Goal: Task Accomplishment & Management: Manage account settings

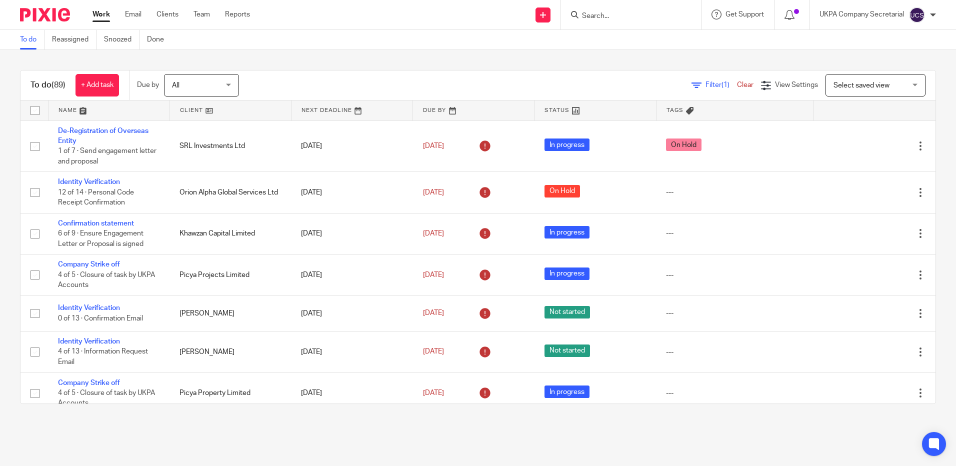
click at [614, 19] on input "Search" at bounding box center [626, 16] width 90 height 9
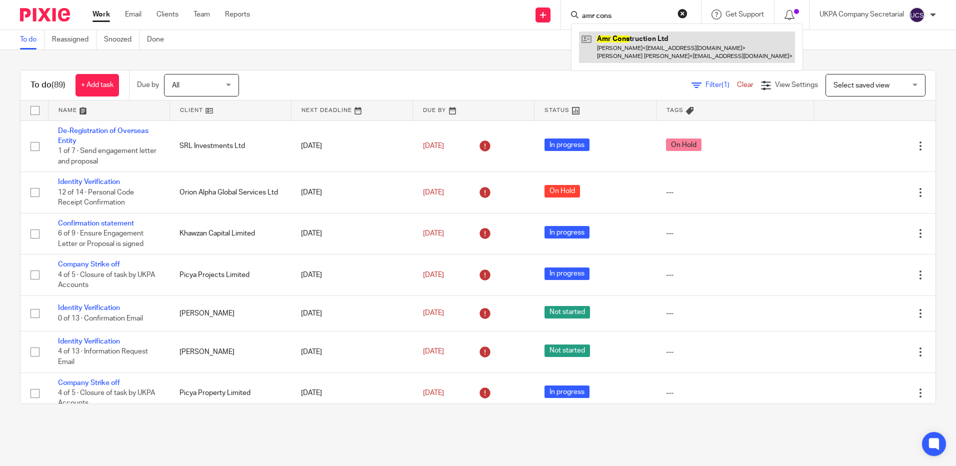
type input "amr cons"
click at [625, 35] on link at bounding box center [687, 46] width 216 height 31
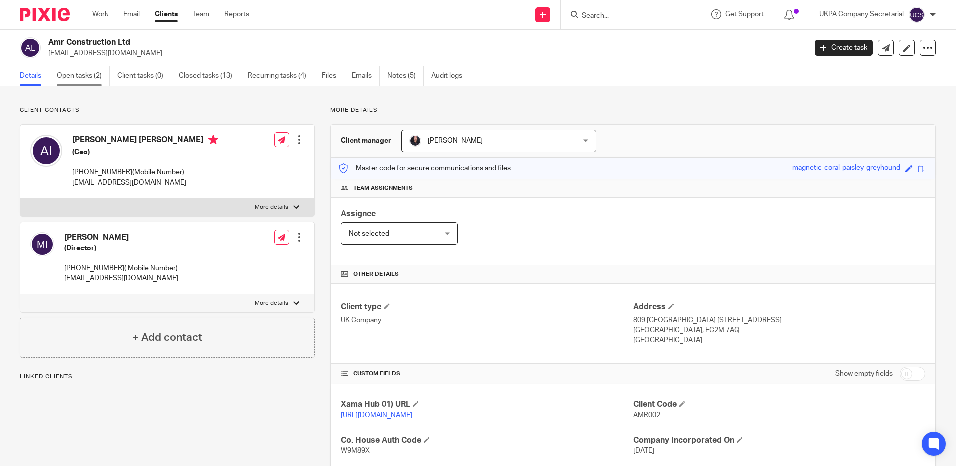
click at [92, 81] on link "Open tasks (2)" at bounding box center [83, 75] width 53 height 19
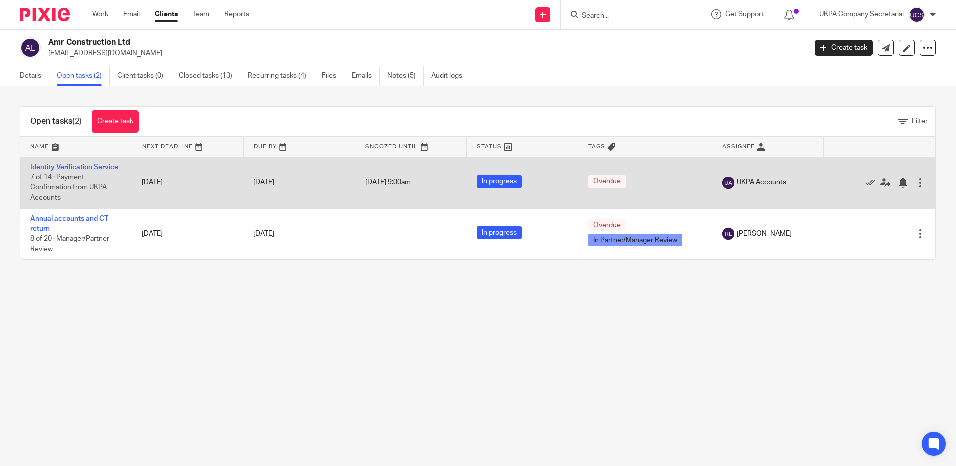
click at [60, 169] on link "Identity Verification Service" at bounding box center [74, 167] width 88 height 7
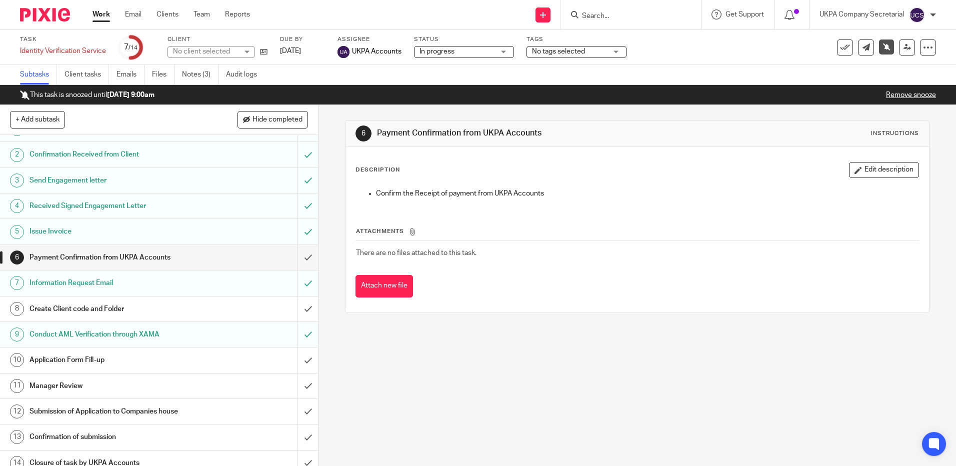
scroll to position [28, 0]
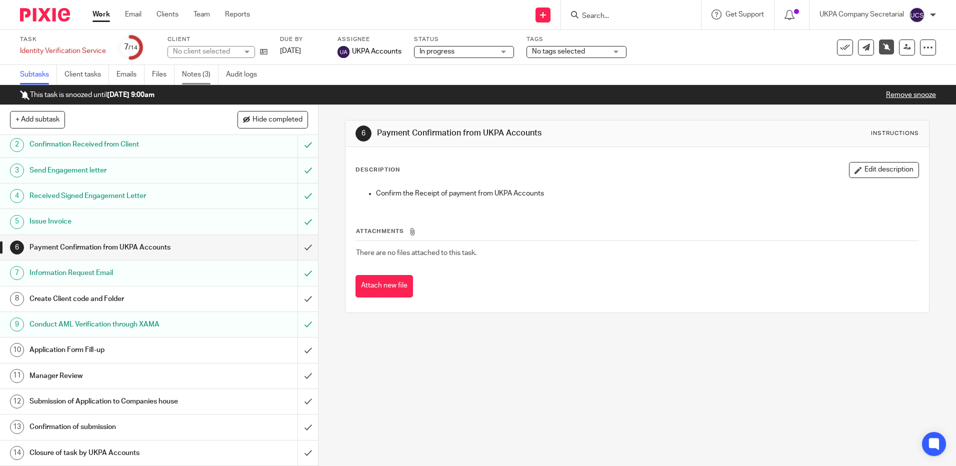
click at [197, 74] on link "Notes (3)" at bounding box center [200, 74] width 36 height 19
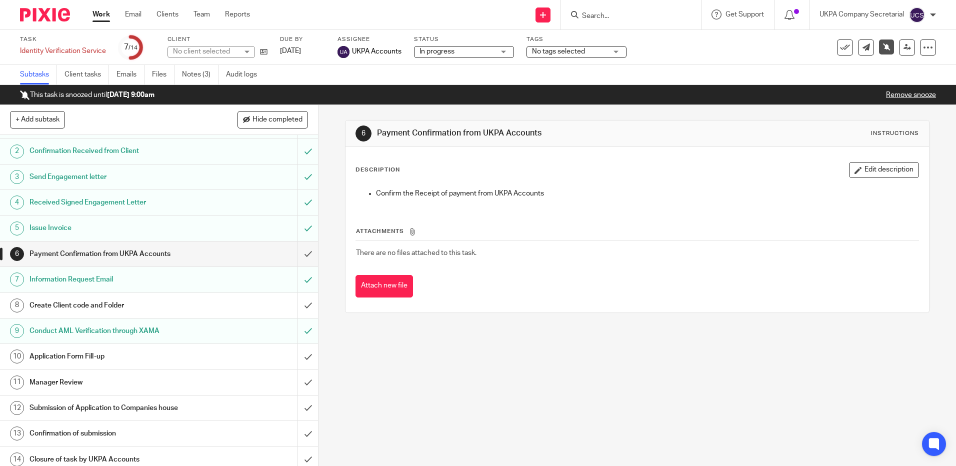
scroll to position [28, 0]
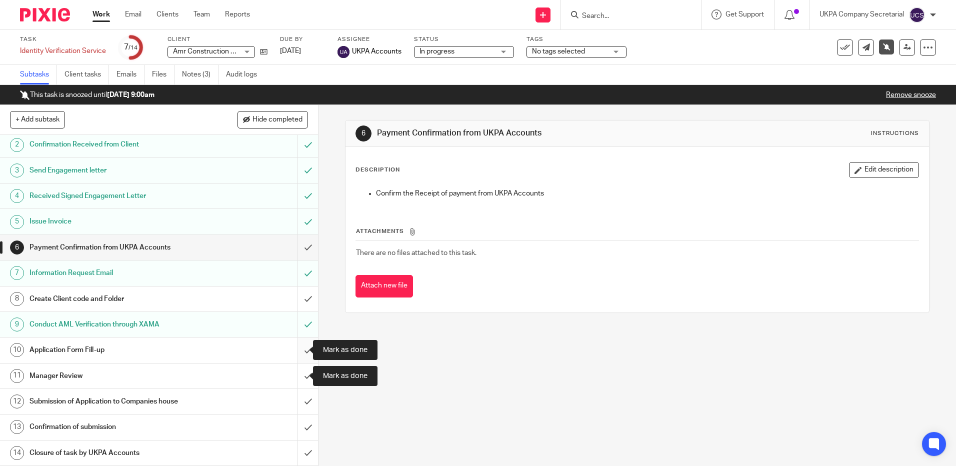
click at [299, 348] on input "submit" at bounding box center [159, 349] width 318 height 25
click at [296, 378] on input "submit" at bounding box center [159, 375] width 318 height 25
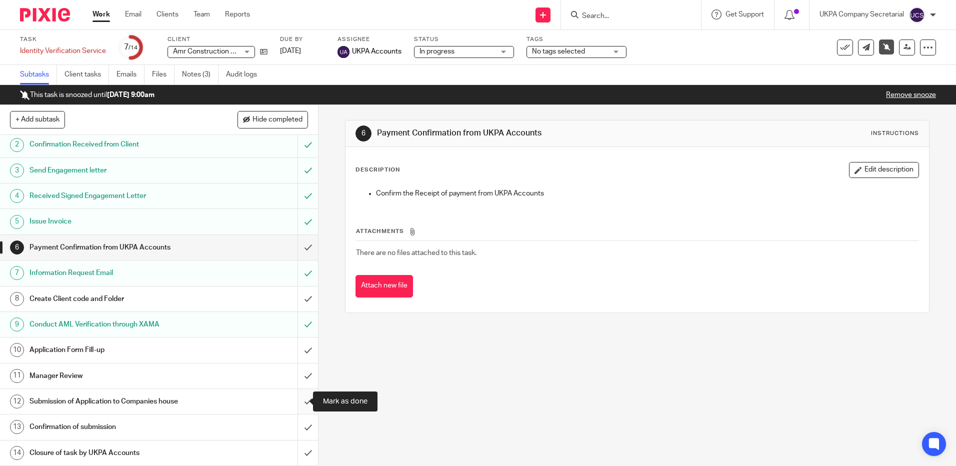
click at [299, 407] on input "submit" at bounding box center [159, 401] width 318 height 25
click at [301, 429] on input "submit" at bounding box center [159, 426] width 318 height 25
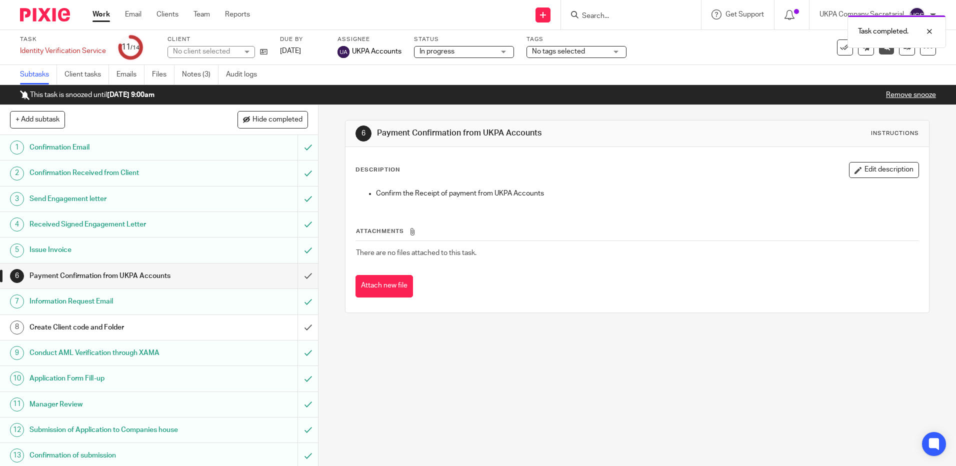
scroll to position [28, 0]
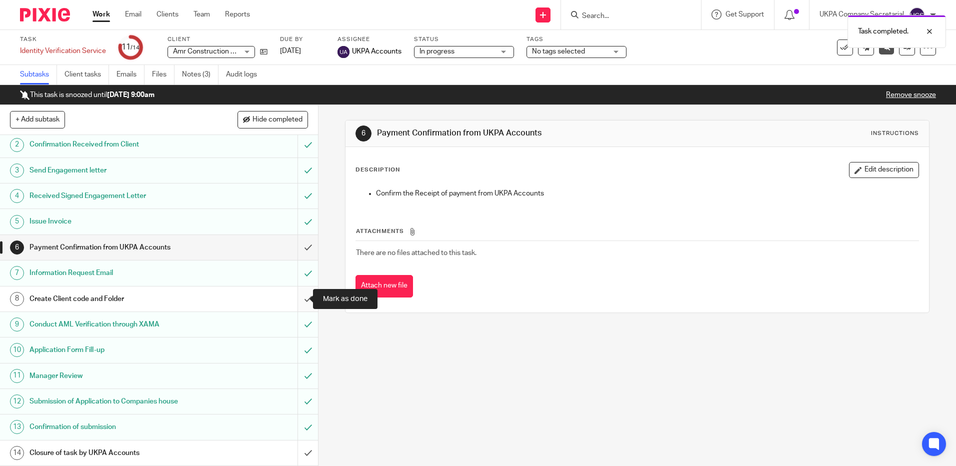
click at [300, 297] on input "submit" at bounding box center [159, 298] width 318 height 25
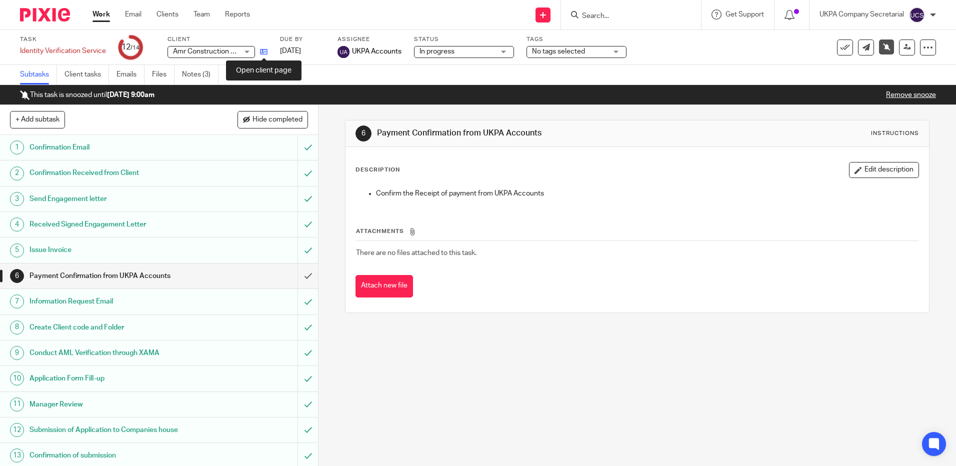
click at [265, 51] on icon at bounding box center [263, 51] width 7 height 7
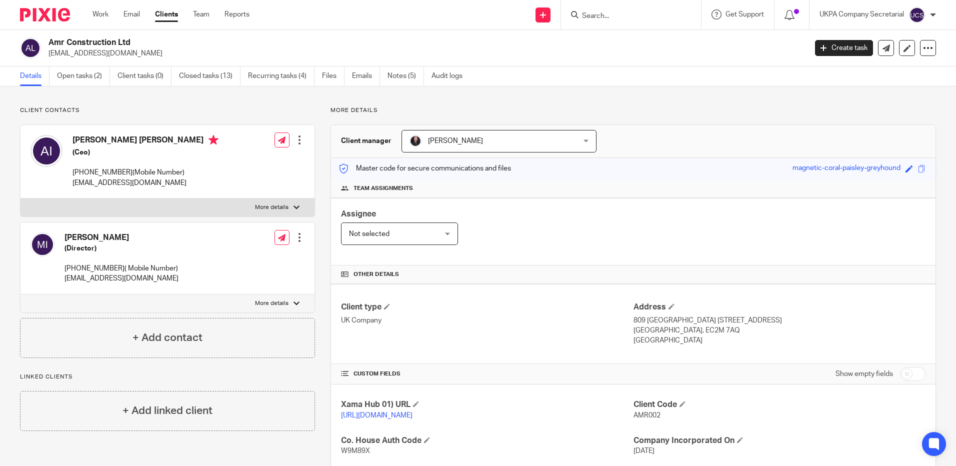
click at [588, 17] on input "Search" at bounding box center [626, 16] width 90 height 9
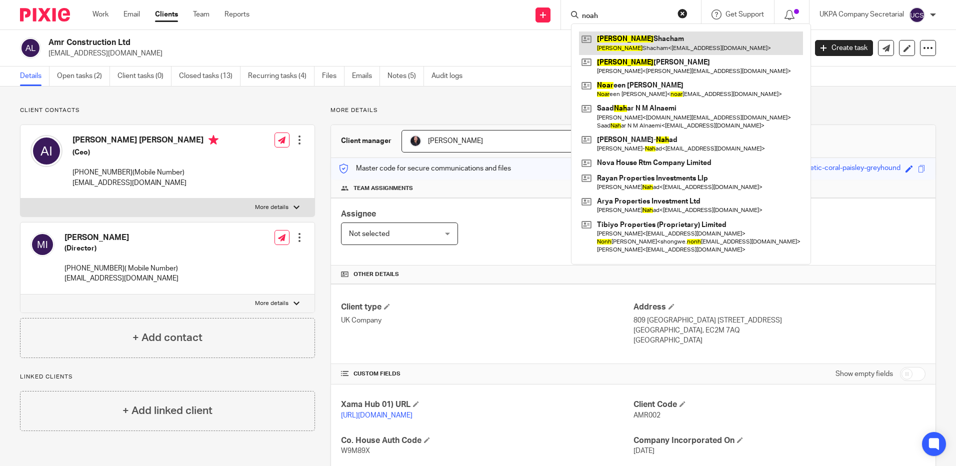
type input "noah"
click at [689, 42] on link at bounding box center [691, 42] width 224 height 23
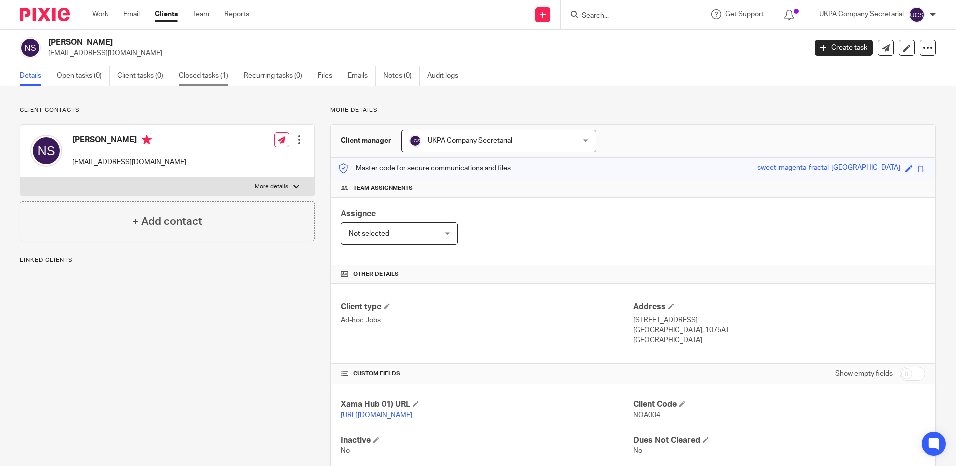
click at [198, 76] on link "Closed tasks (1)" at bounding box center [207, 75] width 57 height 19
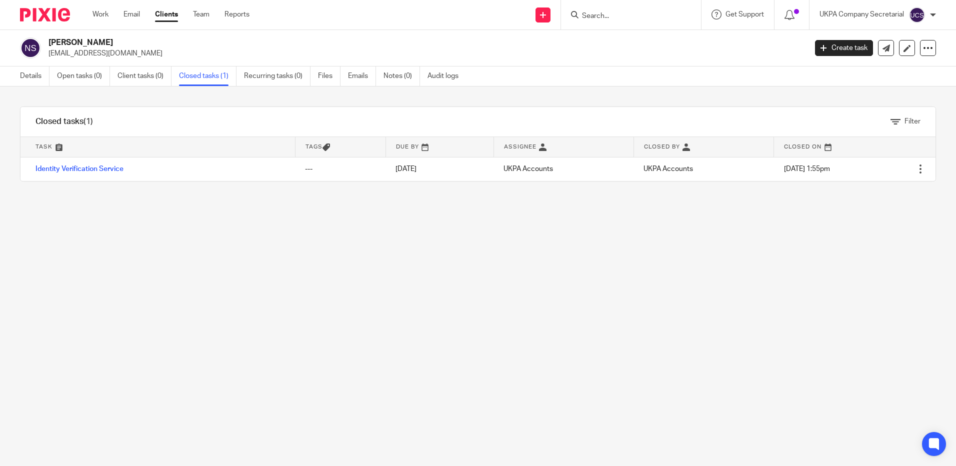
click at [643, 16] on input "Search" at bounding box center [626, 16] width 90 height 9
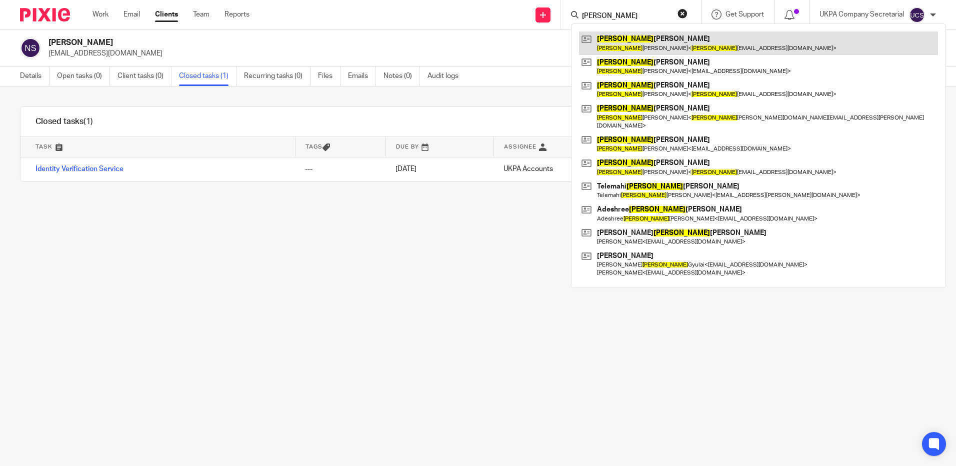
type input "[PERSON_NAME]"
click at [651, 36] on link at bounding box center [758, 42] width 359 height 23
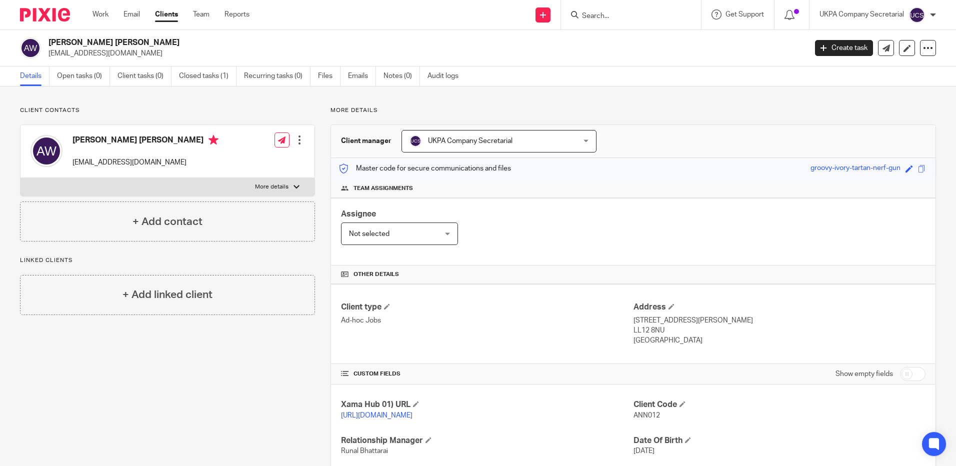
click at [617, 18] on input "Search" at bounding box center [626, 16] width 90 height 9
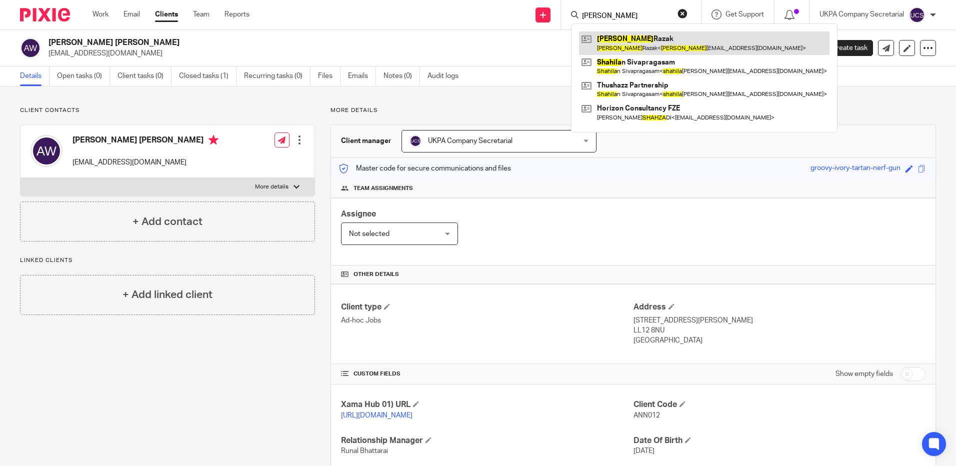
type input "SHAHLA"
click at [636, 49] on link at bounding box center [704, 42] width 250 height 23
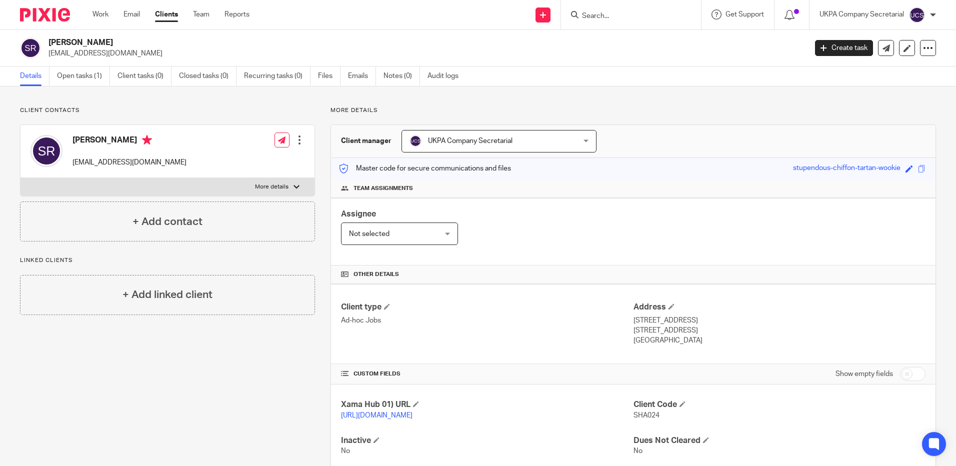
click at [618, 16] on input "Search" at bounding box center [626, 16] width 90 height 9
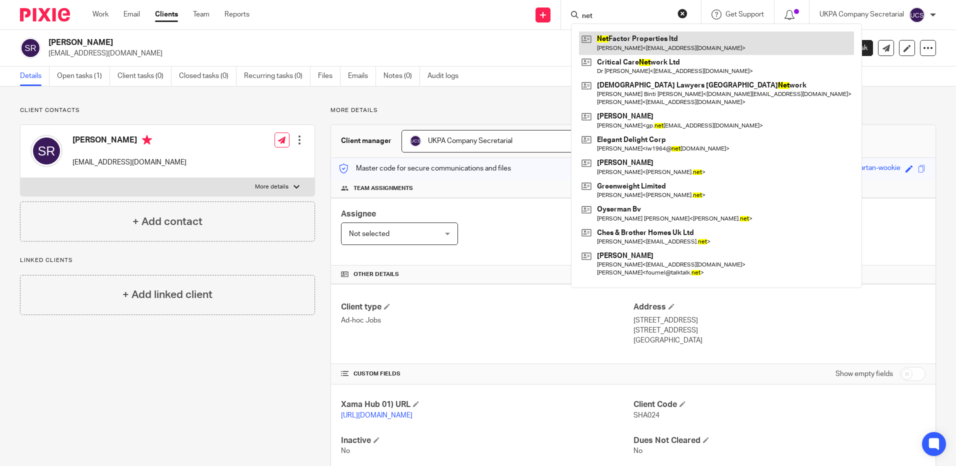
type input "net"
click at [643, 50] on link at bounding box center [716, 42] width 275 height 23
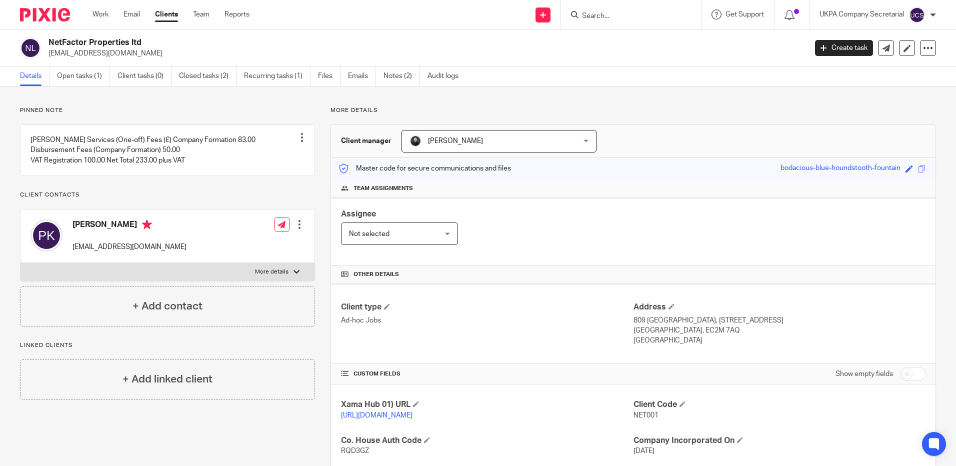
click at [592, 18] on input "Search" at bounding box center [626, 16] width 90 height 9
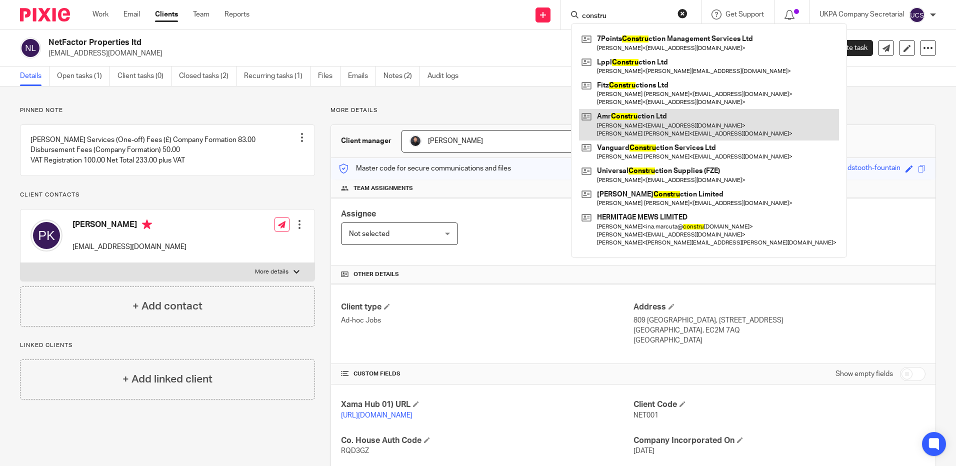
type input "constru"
click at [638, 111] on link at bounding box center [709, 124] width 260 height 31
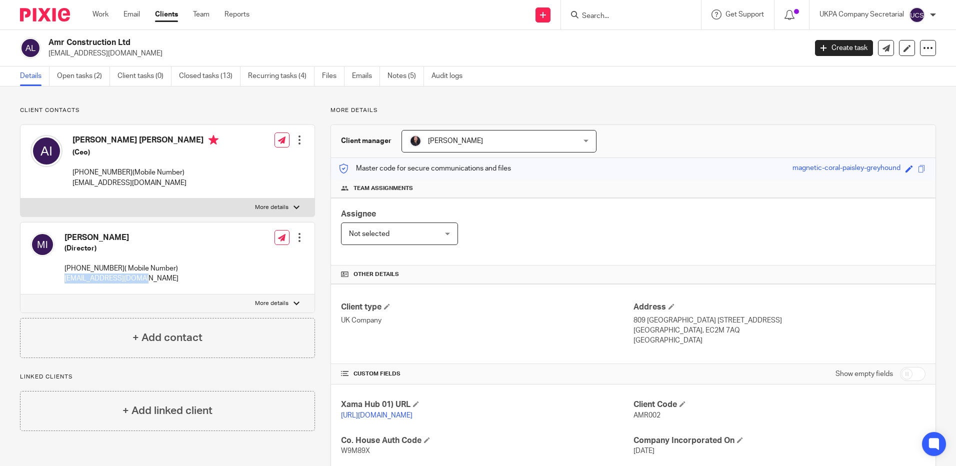
drag, startPoint x: 62, startPoint y: 278, endPoint x: 171, endPoint y: 282, distance: 109.5
click at [171, 282] on div "[PERSON_NAME] (Director) [PHONE_NUMBER]( Mobile Number) [EMAIL_ADDRESS][DOMAIN_…" at bounding box center [167, 258] width 294 height 72
copy p "[EMAIL_ADDRESS][DOMAIN_NAME]"
click at [541, 284] on div "Client type UK Company Address [STREET_ADDRESS] [GEOGRAPHIC_DATA], EC2M 7AQ [GE…" at bounding box center [633, 324] width 604 height 80
click at [596, 17] on input "Search" at bounding box center [626, 16] width 90 height 9
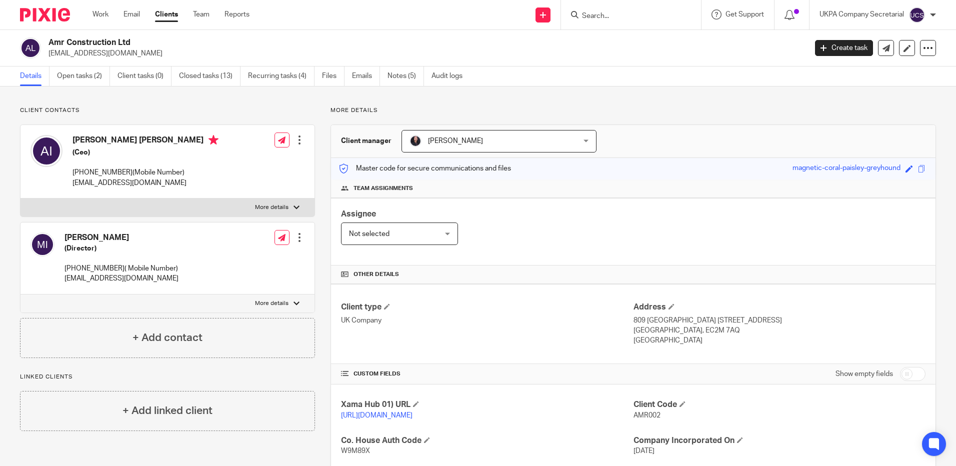
paste input "KYNDRED GROUP LIMITED"
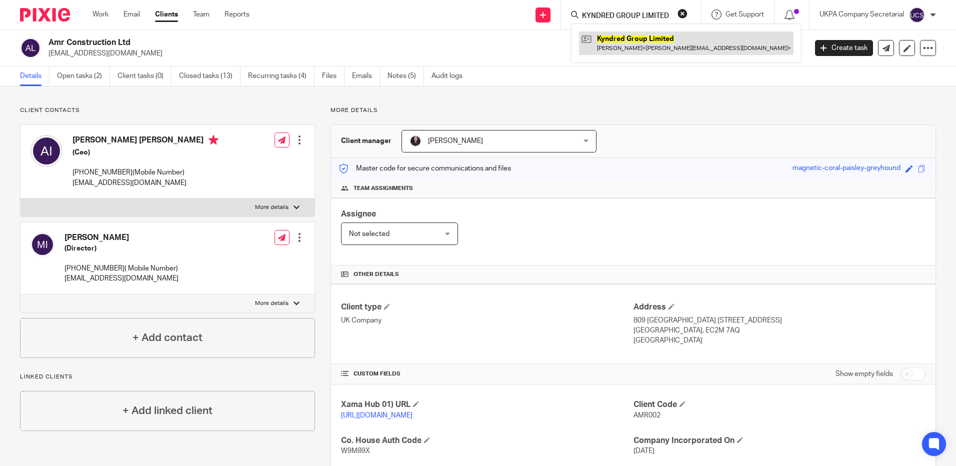
type input "KYNDRED GROUP LIMITED"
click at [656, 35] on link at bounding box center [686, 42] width 214 height 23
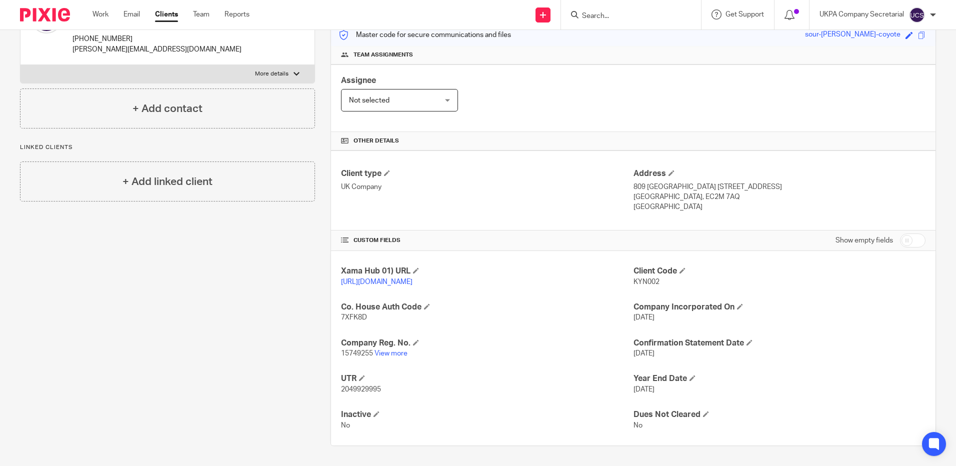
click at [624, 15] on input "Search" at bounding box center [626, 16] width 90 height 9
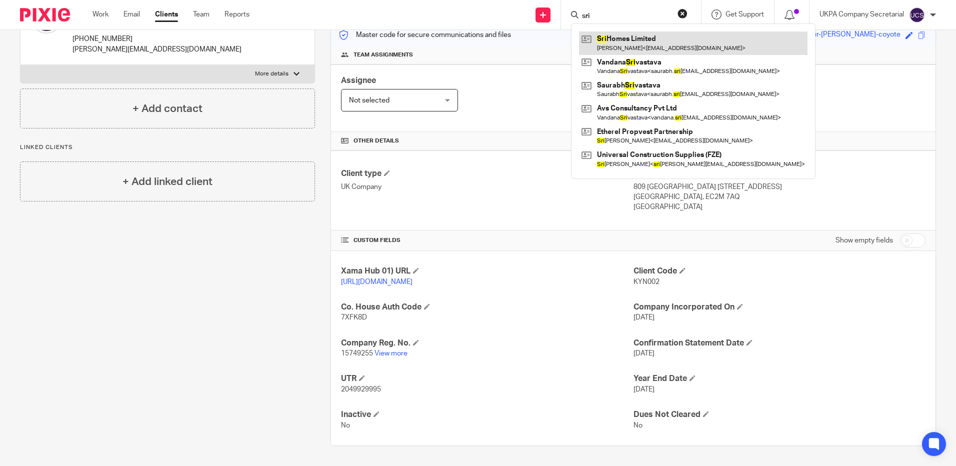
type input "sri"
click at [628, 36] on link at bounding box center [693, 42] width 228 height 23
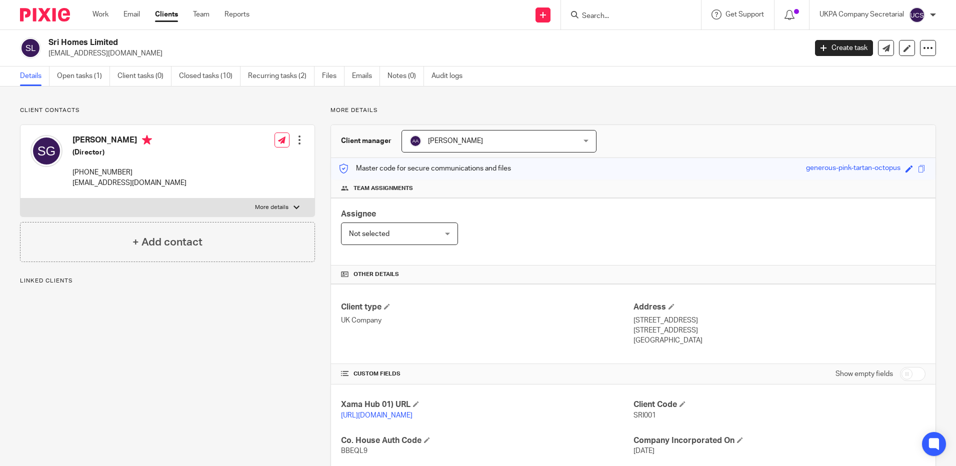
scroll to position [215, 0]
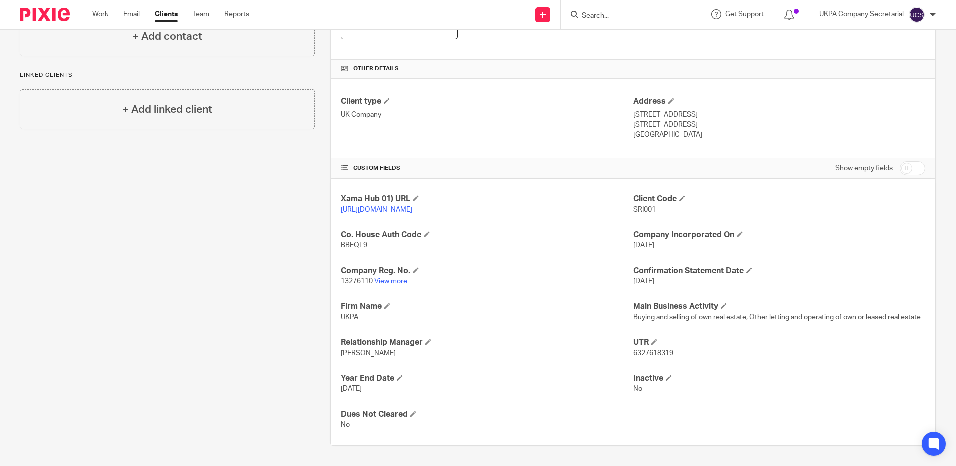
click at [610, 16] on input "Search" at bounding box center [626, 16] width 90 height 9
paste input "SBTA LTD"
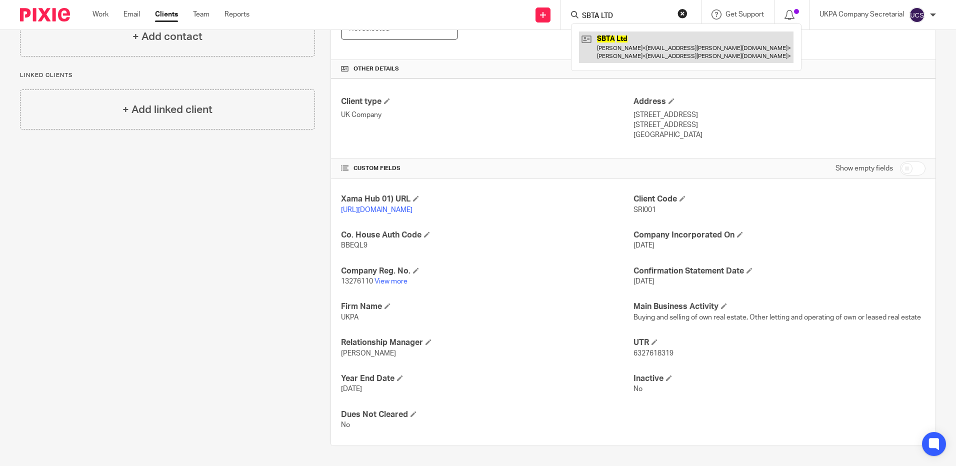
type input "SBTA LTD"
click at [628, 43] on link at bounding box center [686, 46] width 214 height 31
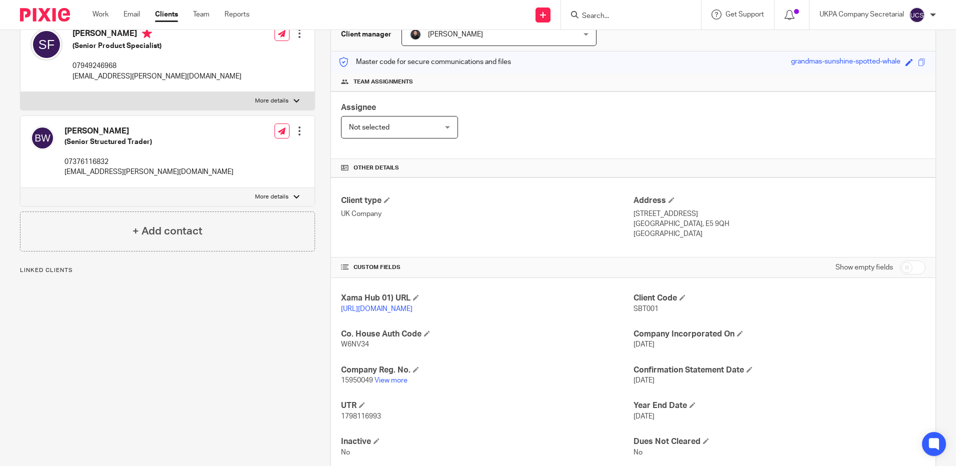
scroll to position [143, 0]
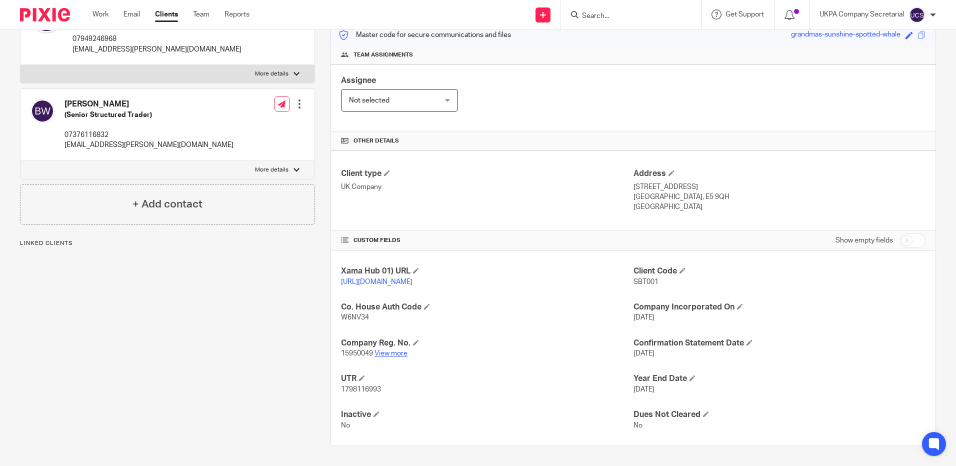
click at [398, 356] on link "View more" at bounding box center [390, 353] width 33 height 7
click at [590, 18] on input "Search" at bounding box center [626, 16] width 90 height 9
click at [627, 14] on input "Search" at bounding box center [626, 16] width 90 height 9
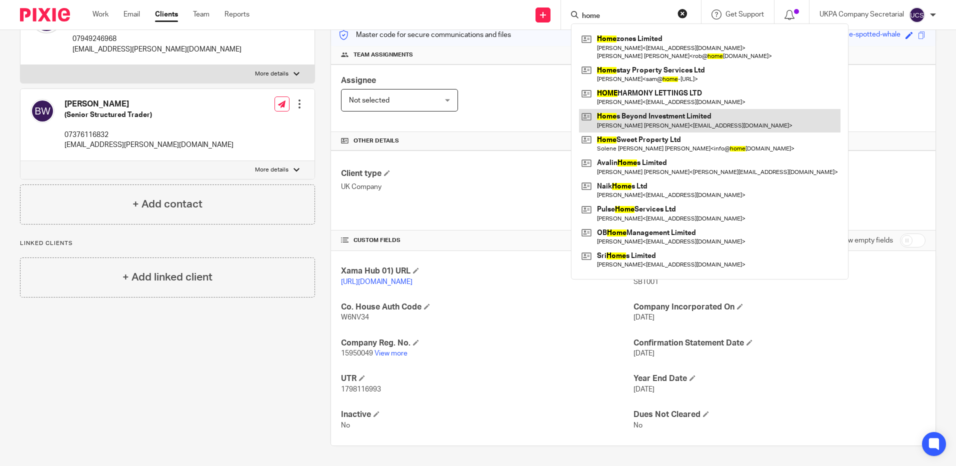
type input "home"
click at [643, 119] on link at bounding box center [709, 120] width 261 height 23
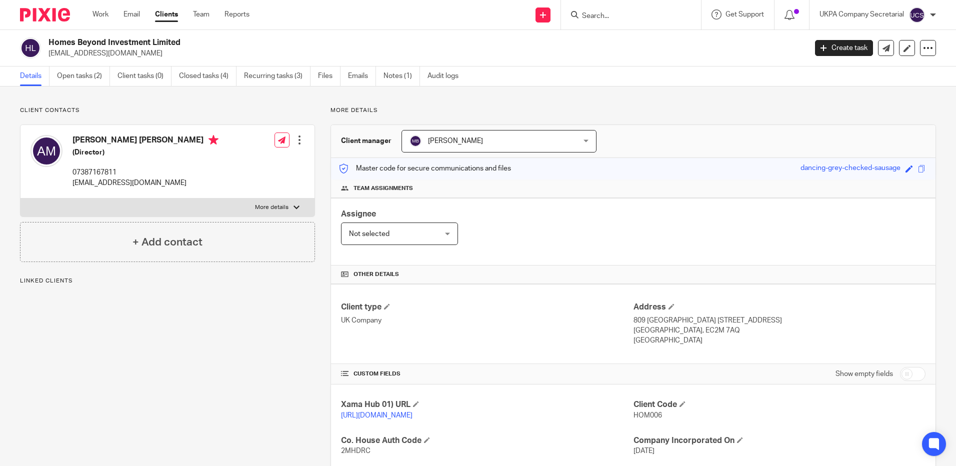
scroll to position [179, 0]
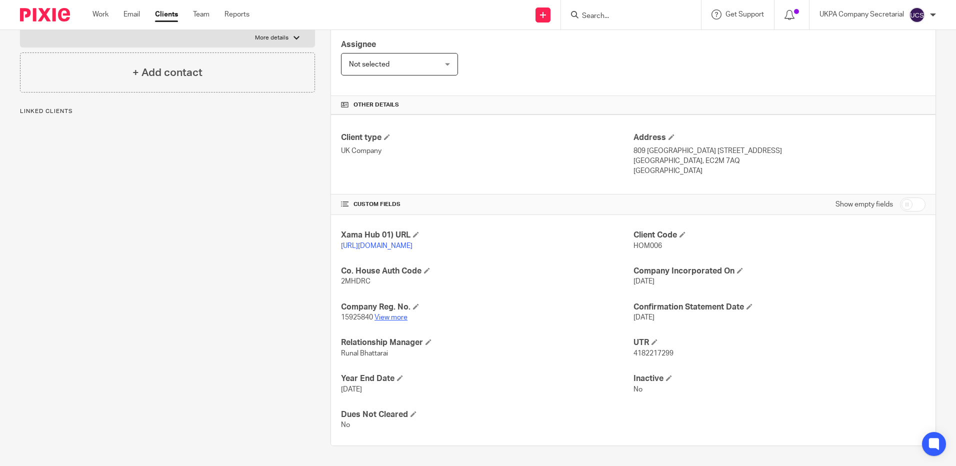
click at [397, 317] on link "View more" at bounding box center [390, 317] width 33 height 7
click at [650, 15] on input "Search" at bounding box center [626, 16] width 90 height 9
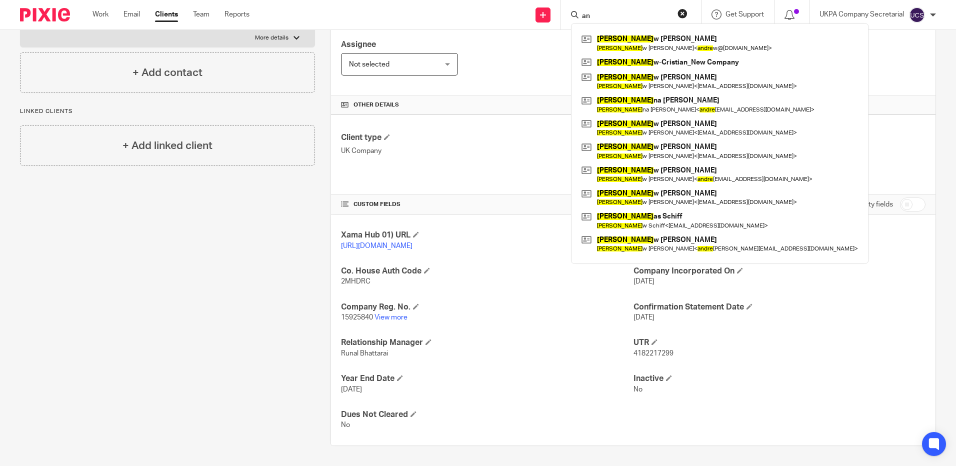
type input "a"
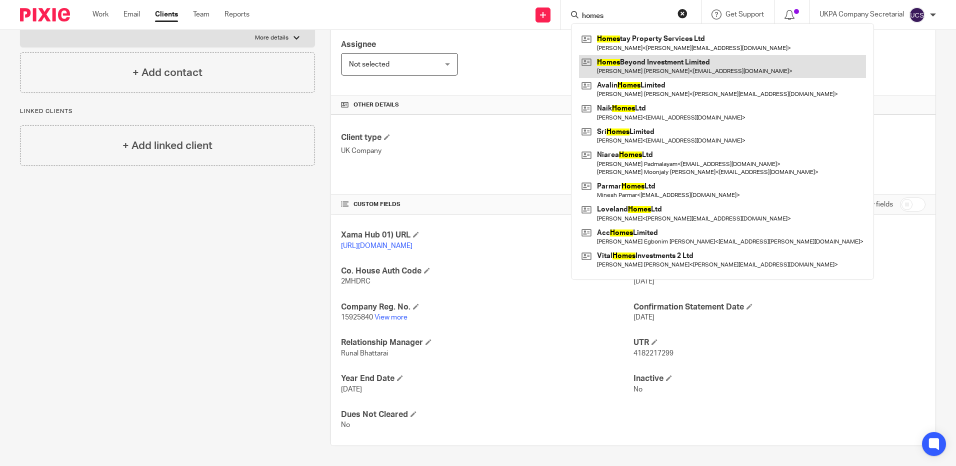
type input "homes"
click at [667, 60] on link at bounding box center [722, 66] width 287 height 23
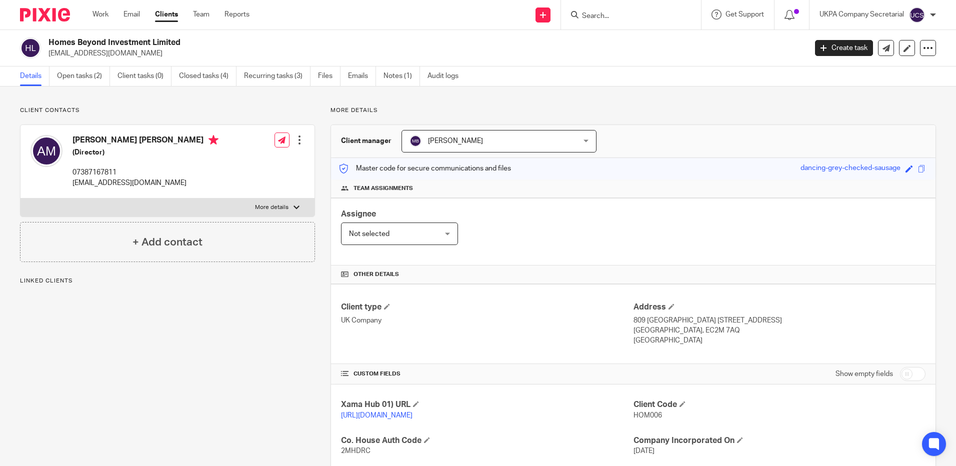
drag, startPoint x: 46, startPoint y: 55, endPoint x: 181, endPoint y: 59, distance: 135.0
click at [181, 59] on div "Homes Beyond Investment Limited innovationbuilder234@gmail.com Create task Upda…" at bounding box center [478, 48] width 956 height 36
copy p "[EMAIL_ADDRESS][DOMAIN_NAME]"
click at [602, 17] on input "Search" at bounding box center [626, 16] width 90 height 9
paste input "[EMAIL_ADDRESS][DOMAIN_NAME]"
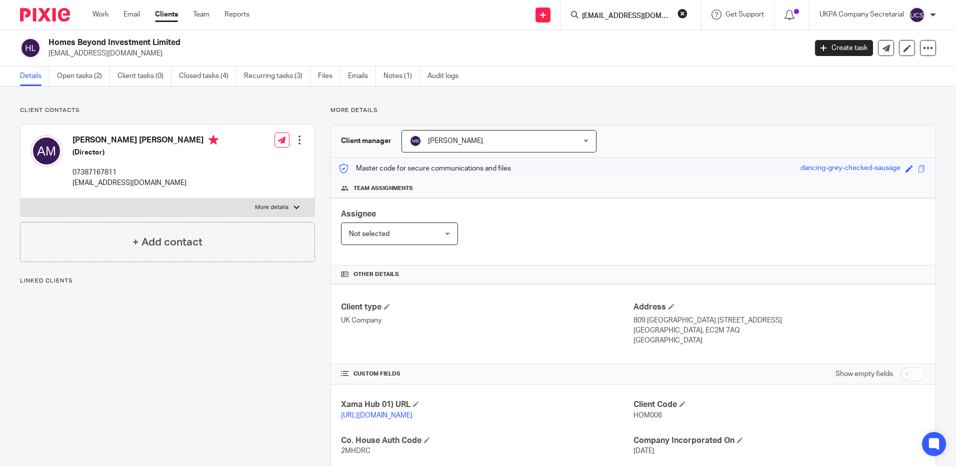
scroll to position [0, 20]
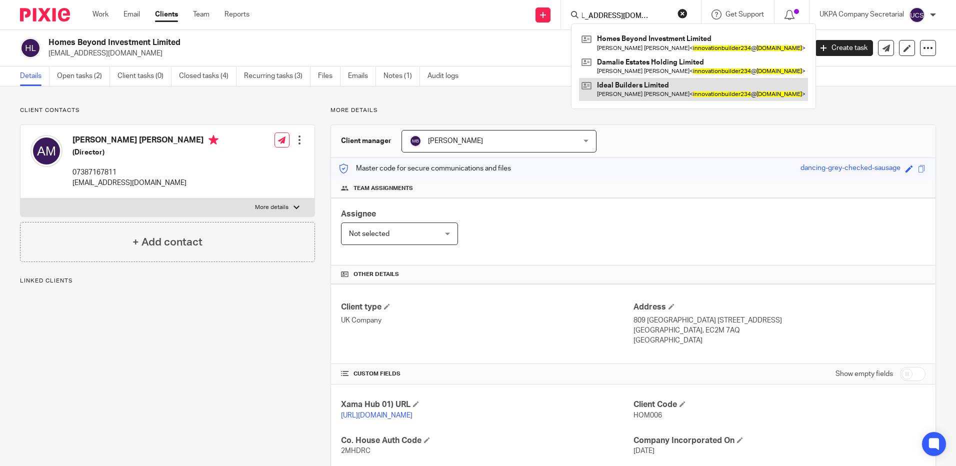
type input "[EMAIL_ADDRESS][DOMAIN_NAME]"
click at [625, 88] on link at bounding box center [693, 89] width 229 height 23
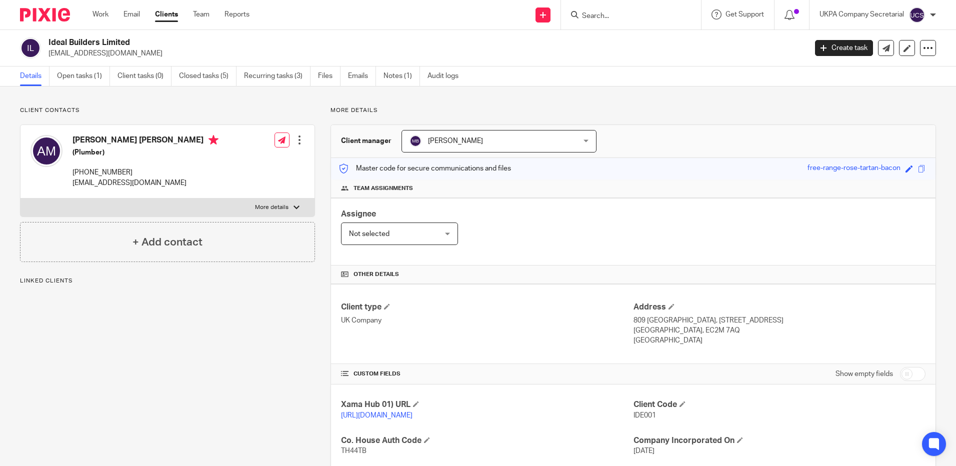
scroll to position [143, 0]
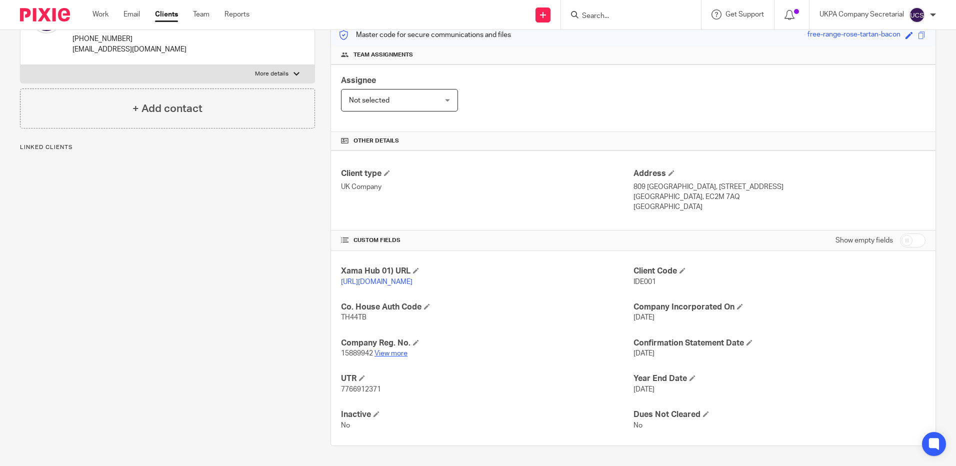
click at [389, 356] on link "View more" at bounding box center [390, 353] width 33 height 7
click at [606, 21] on form at bounding box center [634, 14] width 106 height 12
click at [606, 12] on input "Search" at bounding box center [626, 16] width 90 height 9
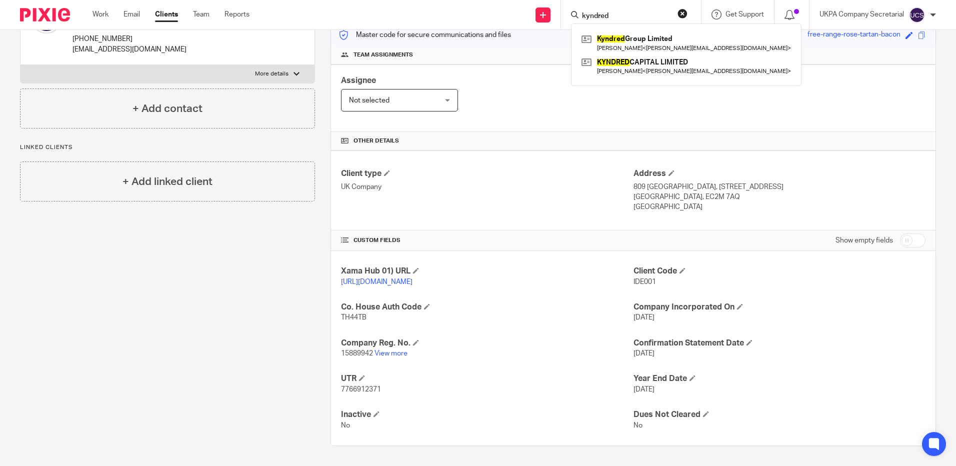
type input "kyndred"
